Goal: Find specific page/section: Find specific page/section

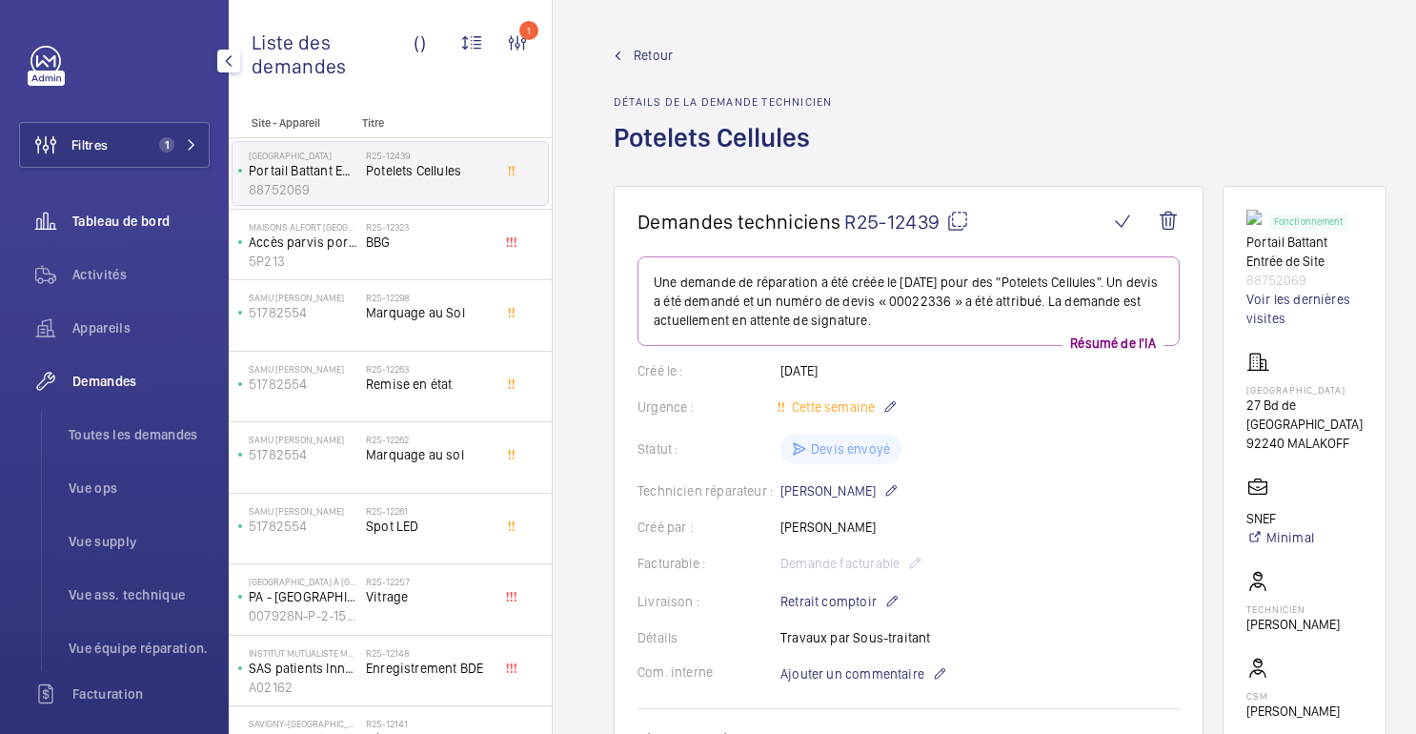
click at [127, 222] on font "Tableau de bord" at bounding box center [120, 221] width 97 height 15
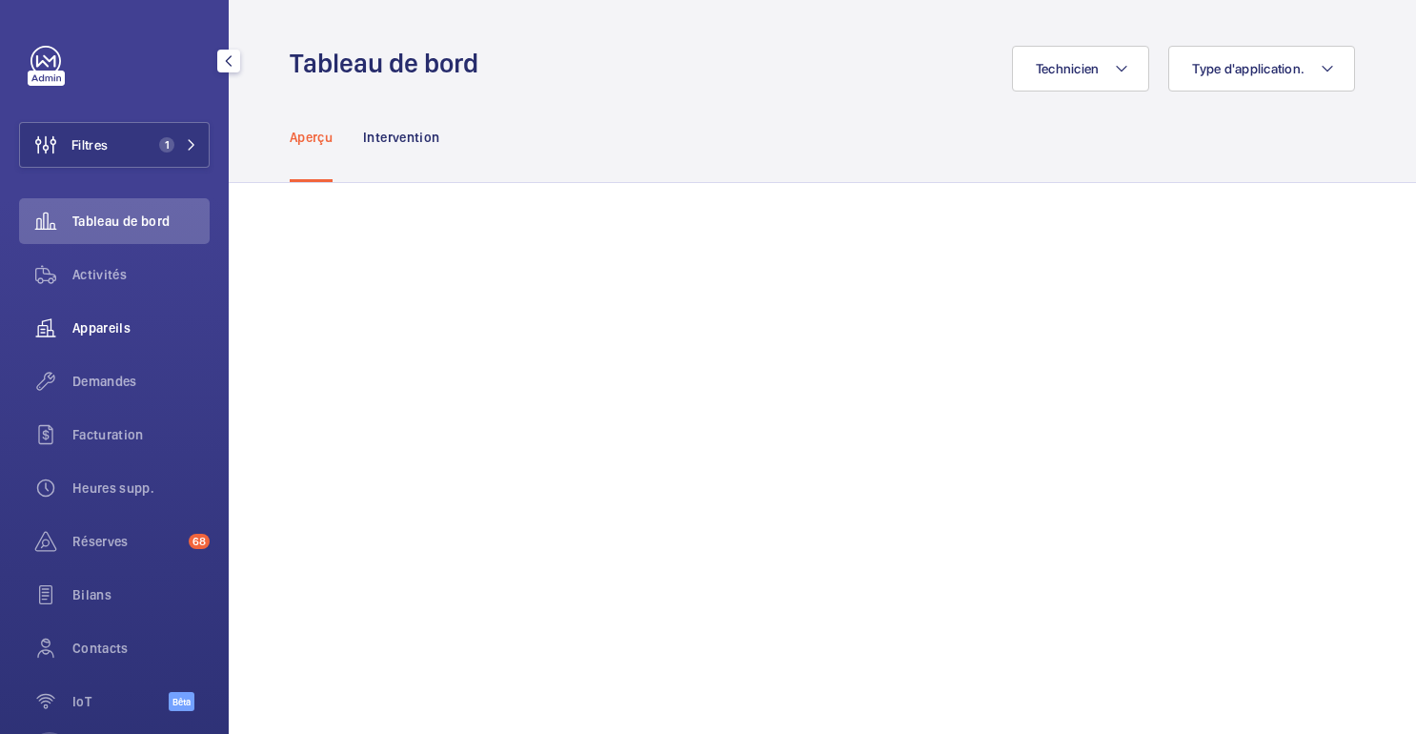
click at [119, 336] on font "Appareils" at bounding box center [101, 327] width 58 height 15
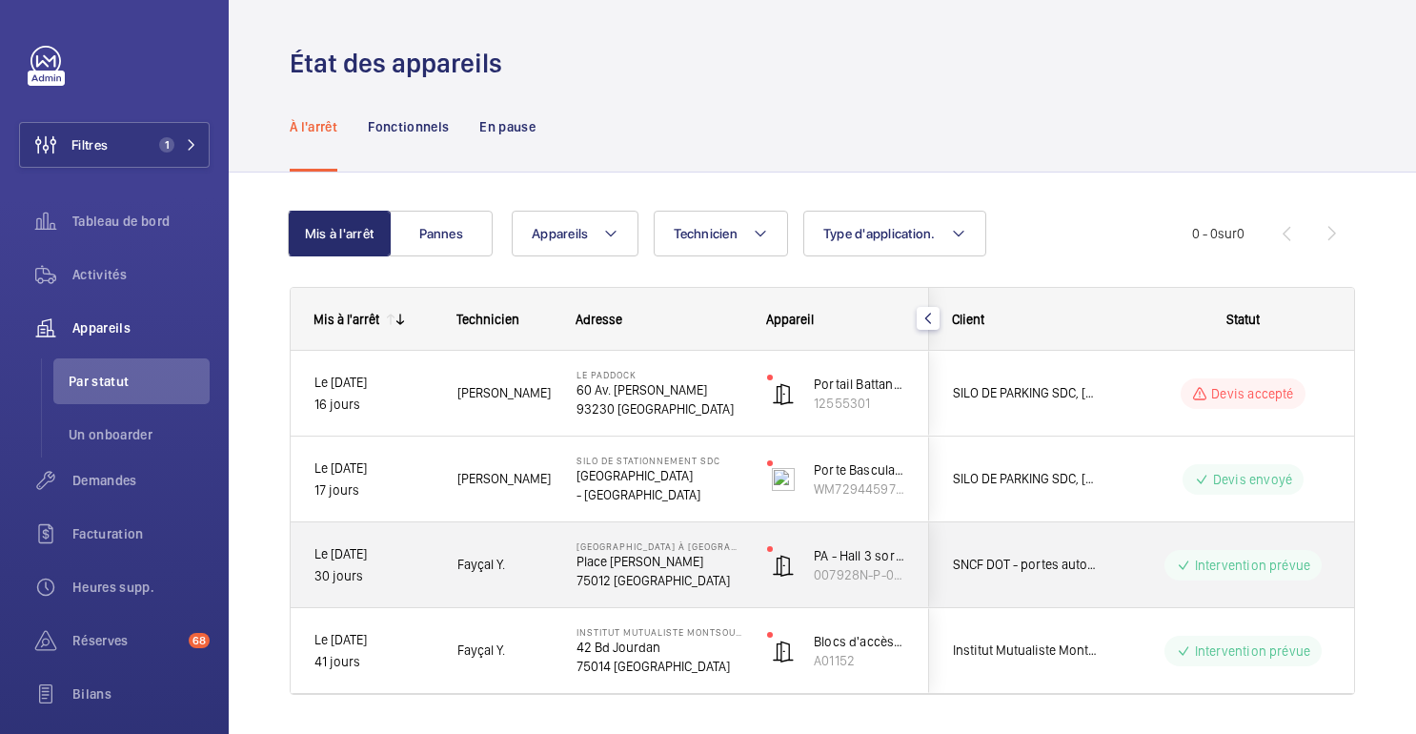
scroll to position [52, 0]
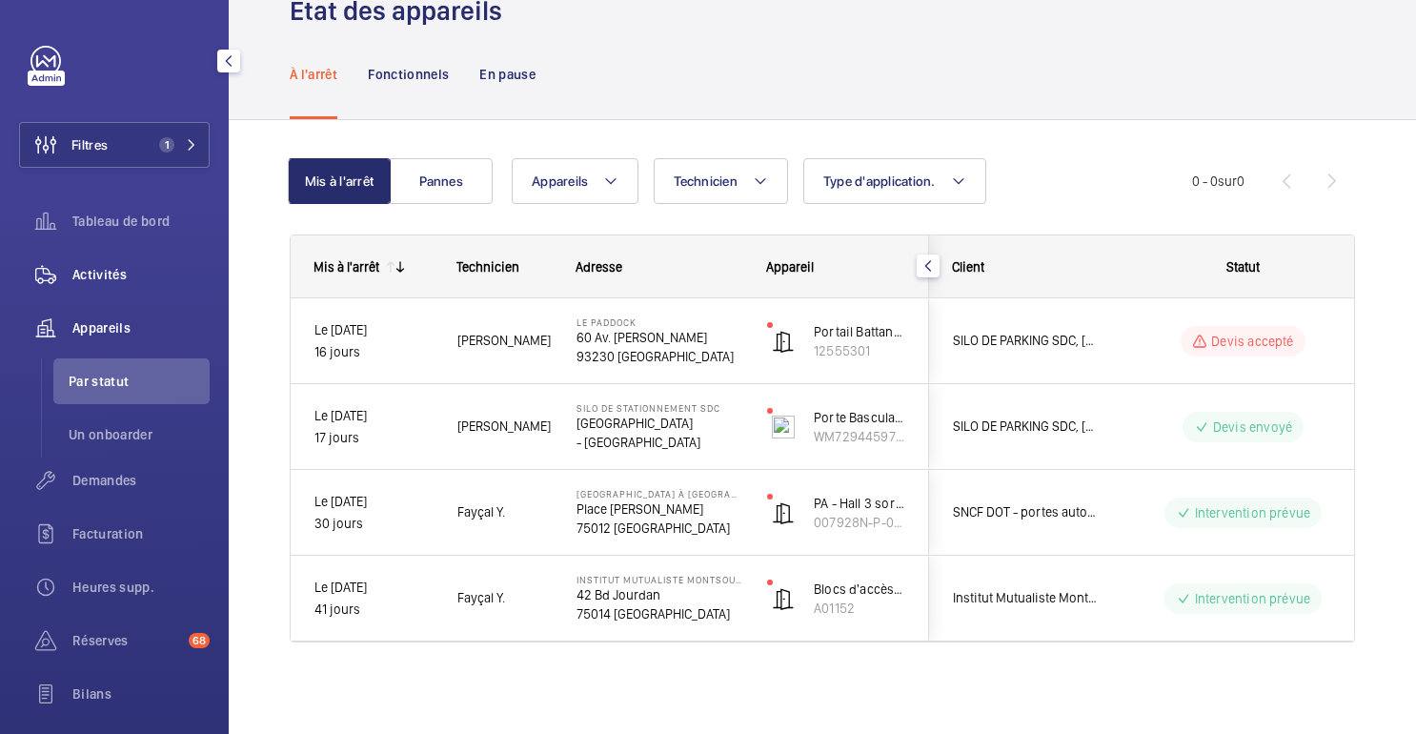
click at [89, 286] on div "Activités" at bounding box center [114, 275] width 191 height 46
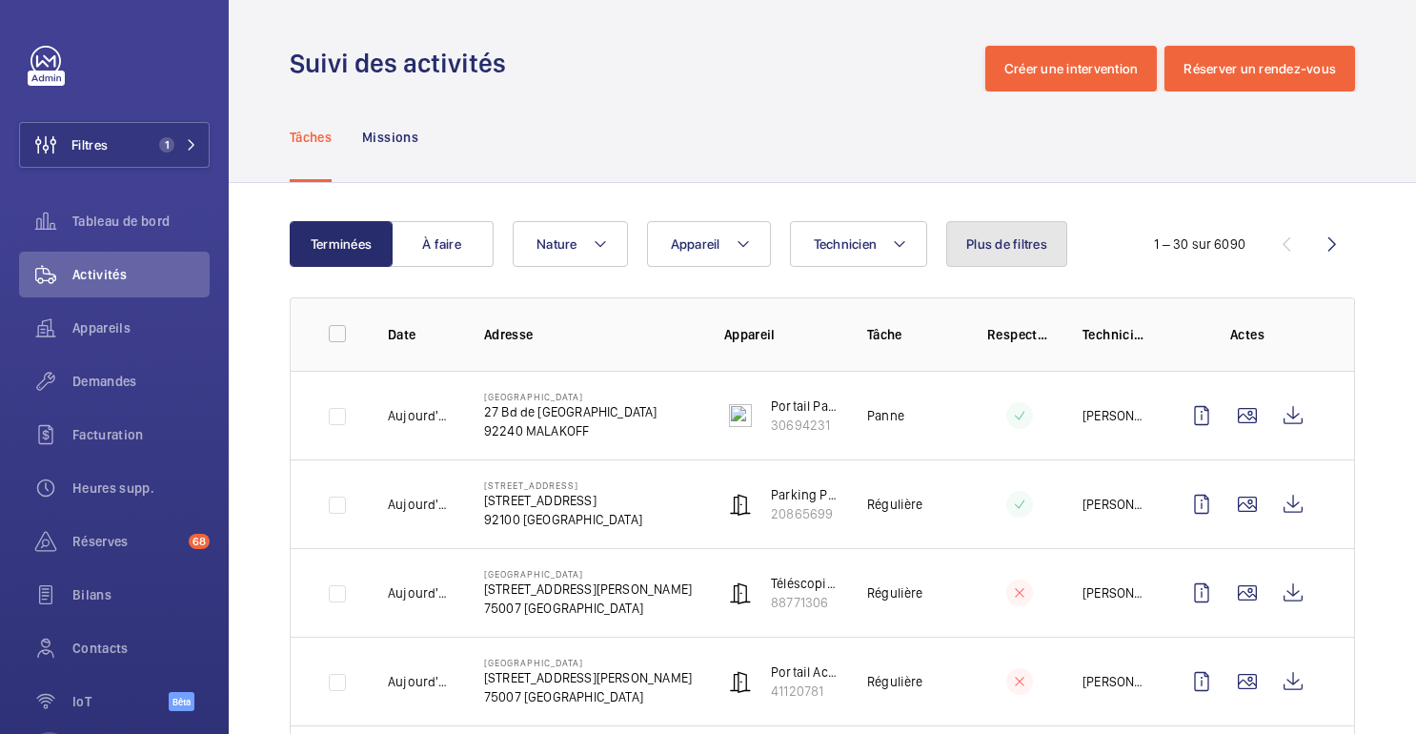
click at [1006, 255] on button "Plus de filtres" at bounding box center [1007, 244] width 121 height 46
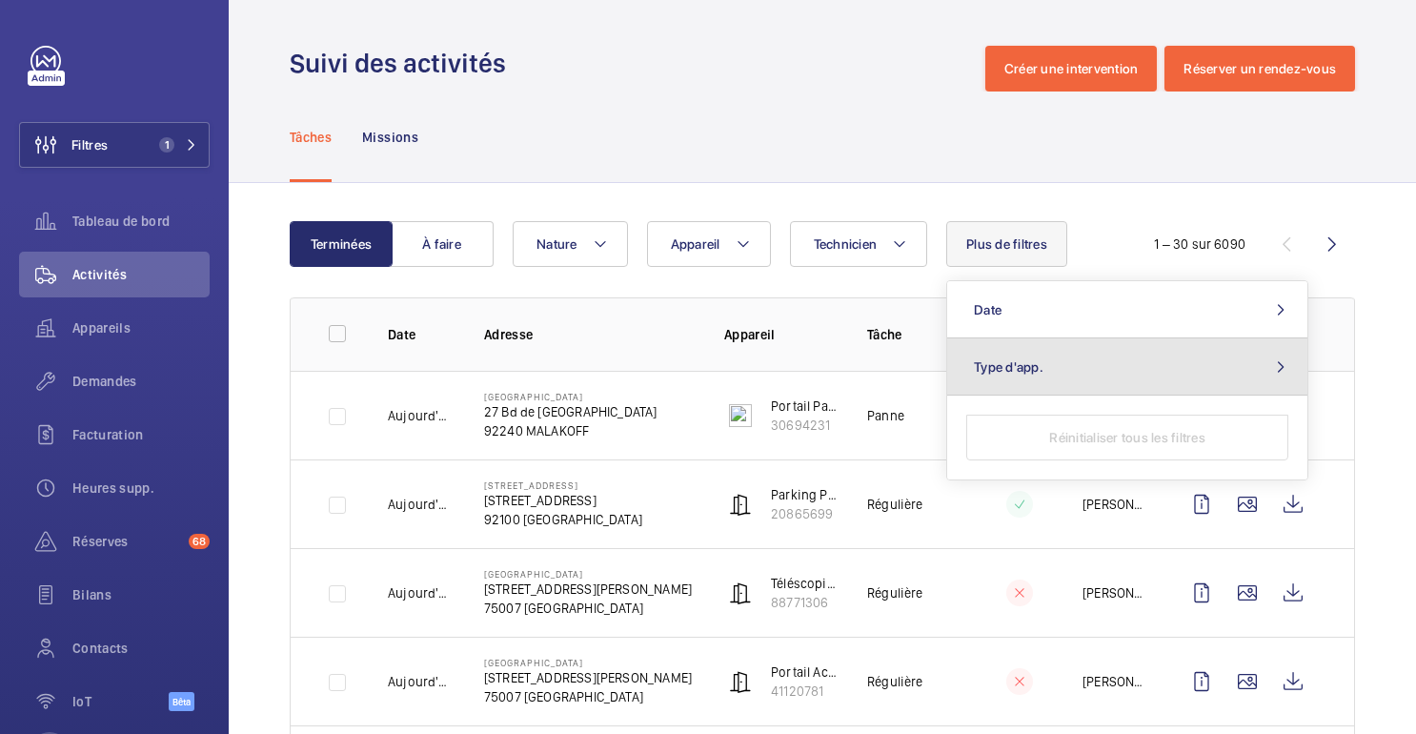
click at [1045, 361] on button "Type d'app." at bounding box center [1128, 366] width 360 height 57
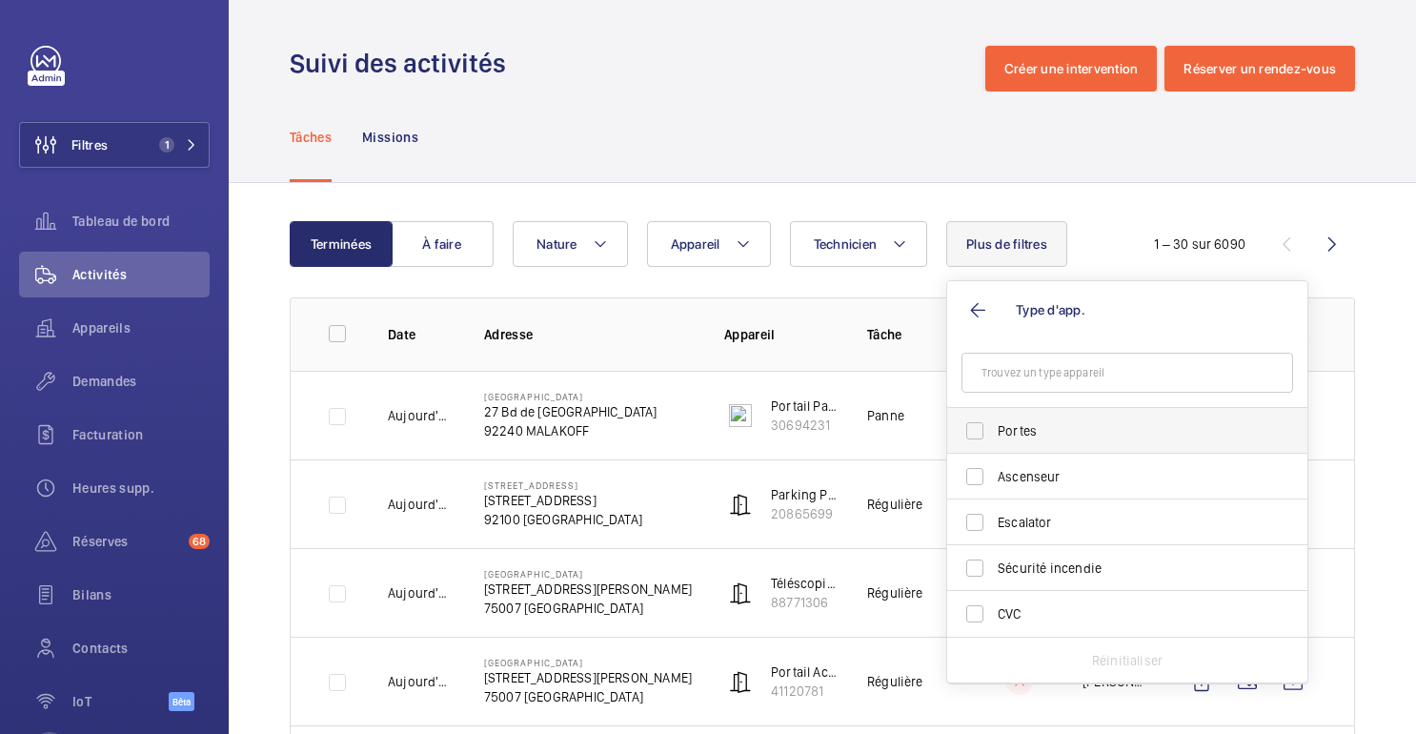
click at [1059, 435] on span "Portes" at bounding box center [1129, 430] width 262 height 19
click at [994, 435] on input "Portes" at bounding box center [975, 431] width 38 height 38
checkbox input "true"
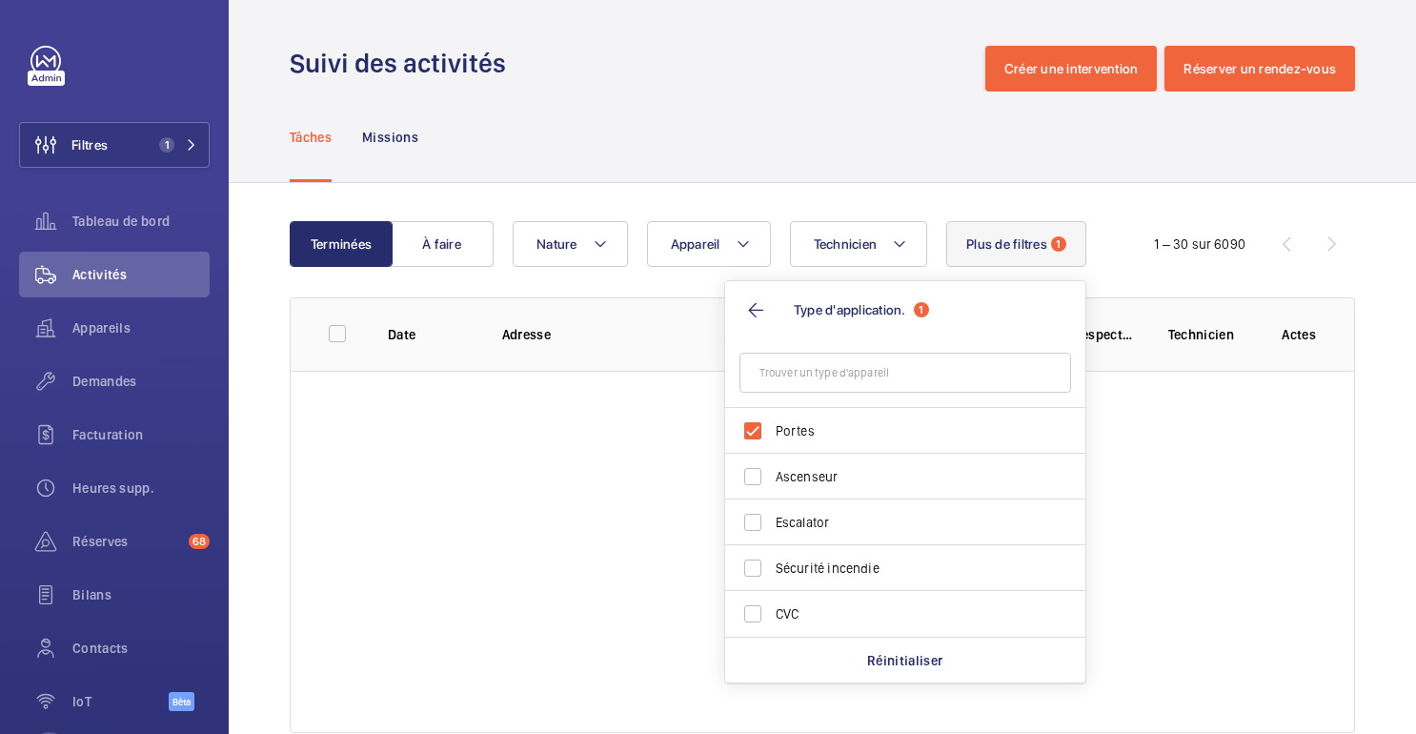
click at [978, 161] on div "Tâches Missions" at bounding box center [823, 137] width 1066 height 91
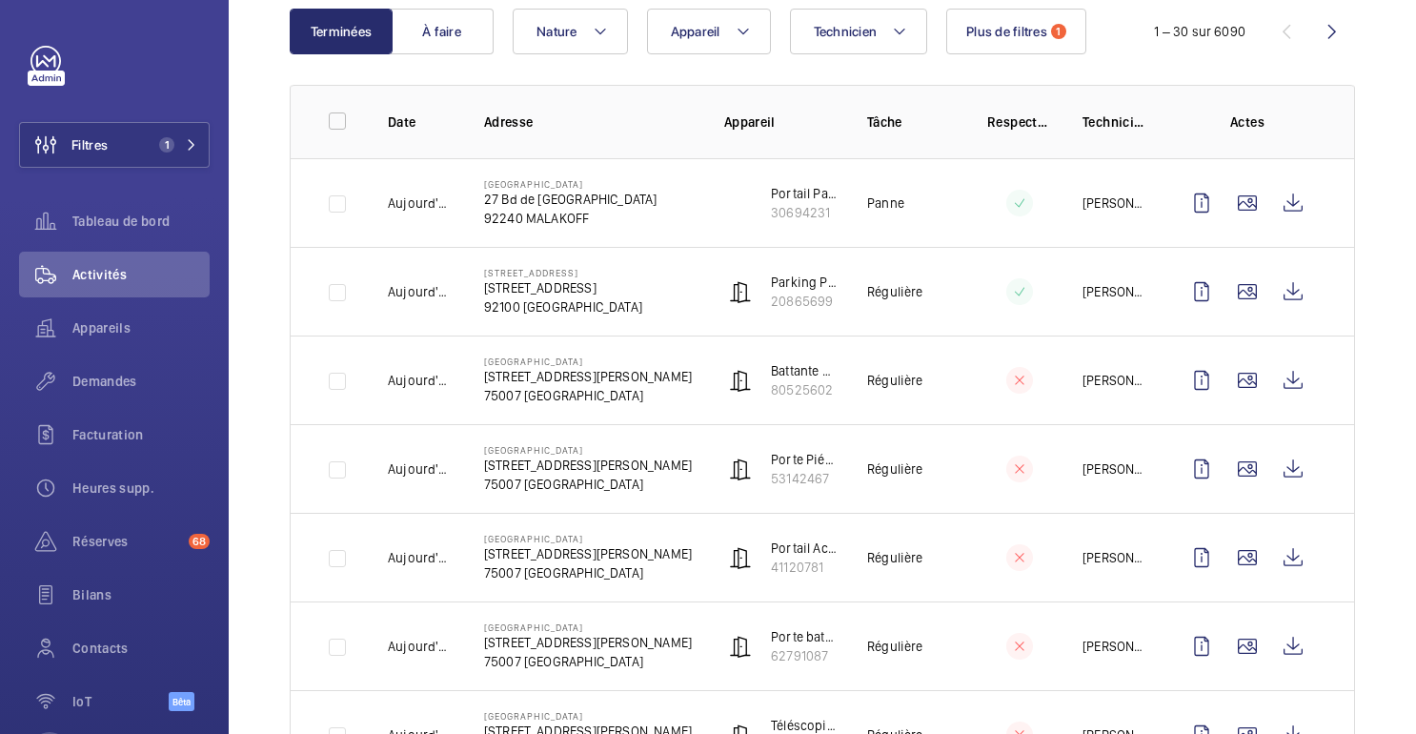
scroll to position [216, 0]
